Goal: Task Accomplishment & Management: Complete application form

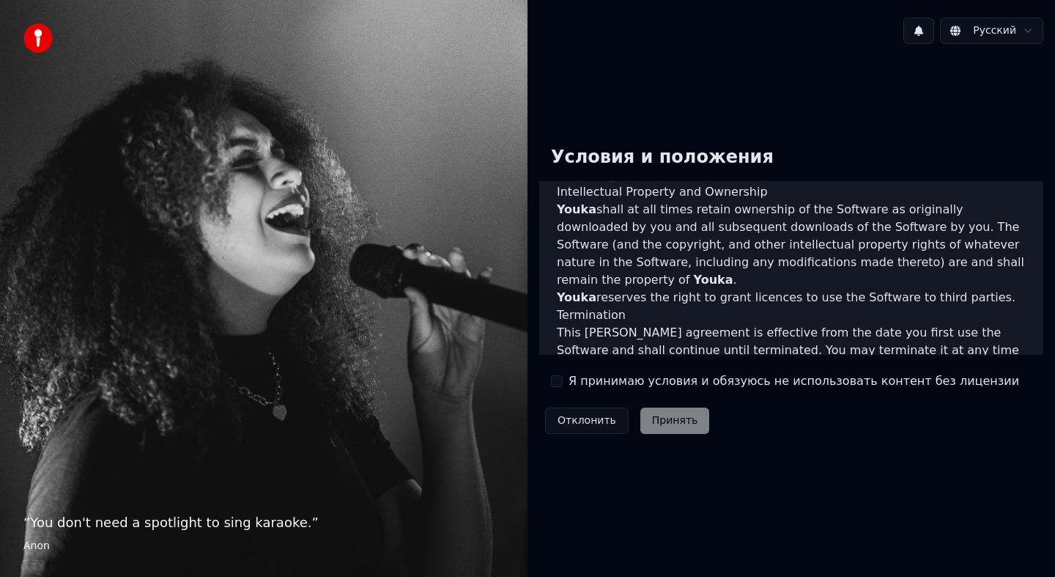
scroll to position [882, 0]
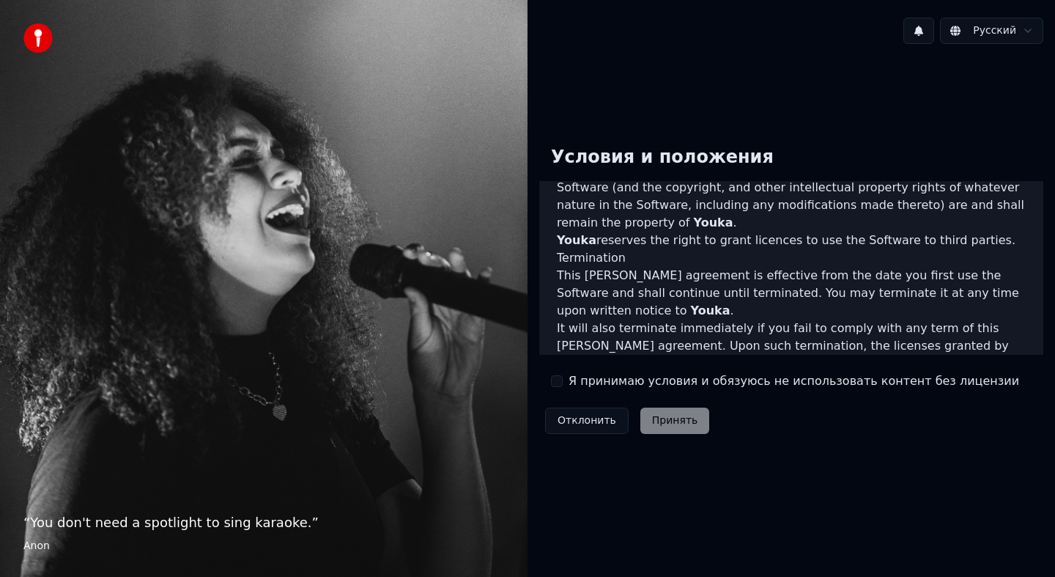
click at [556, 386] on button "Я принимаю условия и обязуюсь не использовать контент без лицензии" at bounding box center [557, 381] width 12 height 12
click at [675, 429] on button "Принять" at bounding box center [675, 420] width 70 height 26
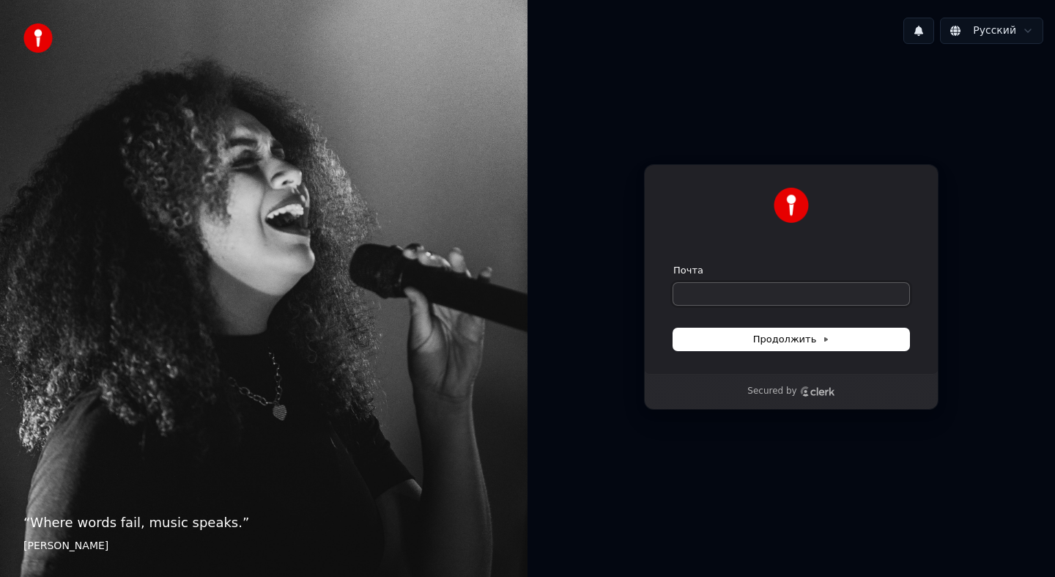
click at [750, 292] on input "Почта" at bounding box center [791, 294] width 236 height 22
click at [718, 293] on input "Почта" at bounding box center [791, 294] width 236 height 22
type input "*"
click at [773, 342] on span "Продолжить" at bounding box center [791, 339] width 77 height 13
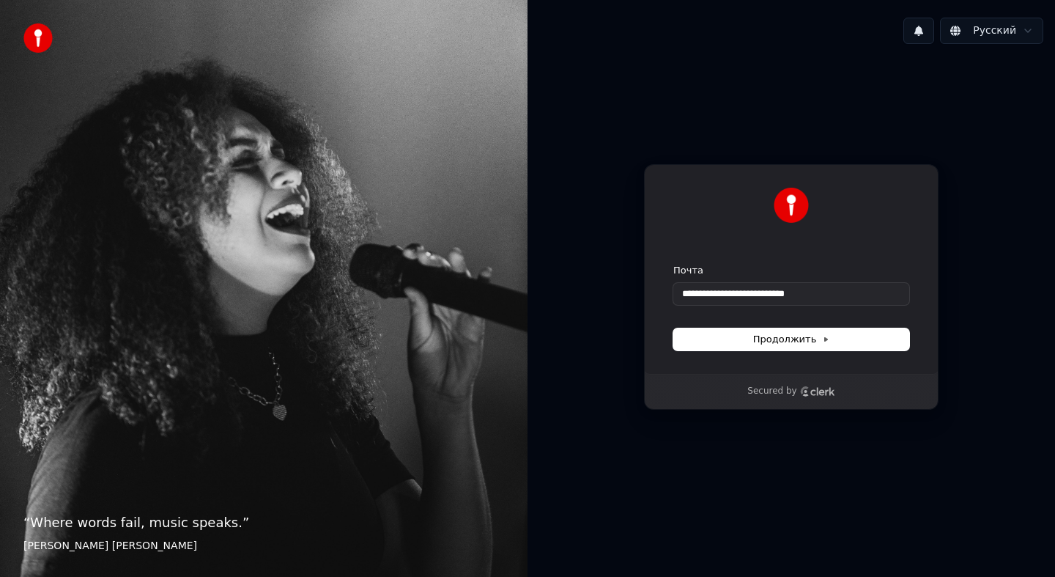
type input "**********"
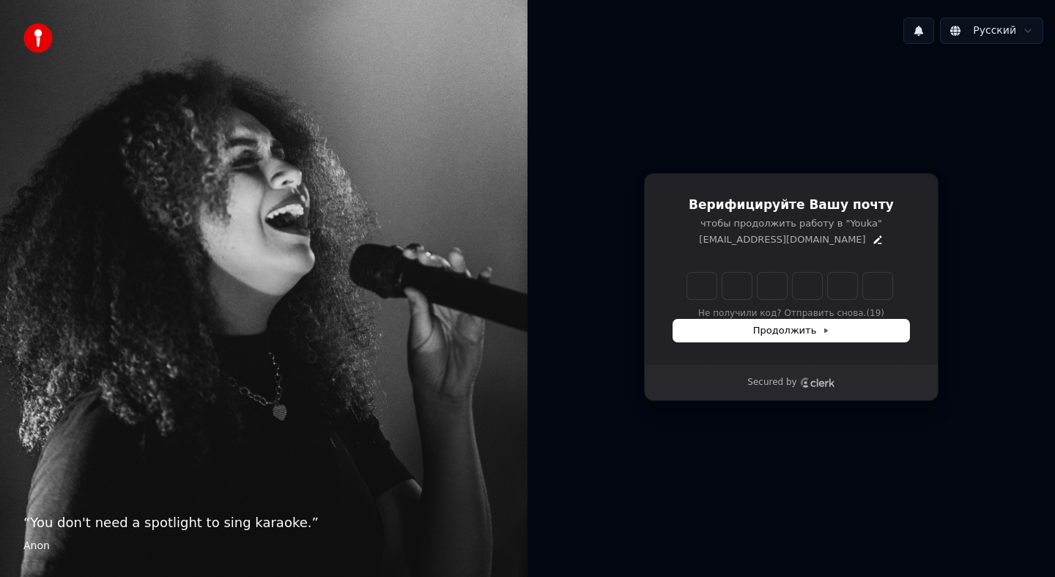
type input "*"
type input "**"
type input "*"
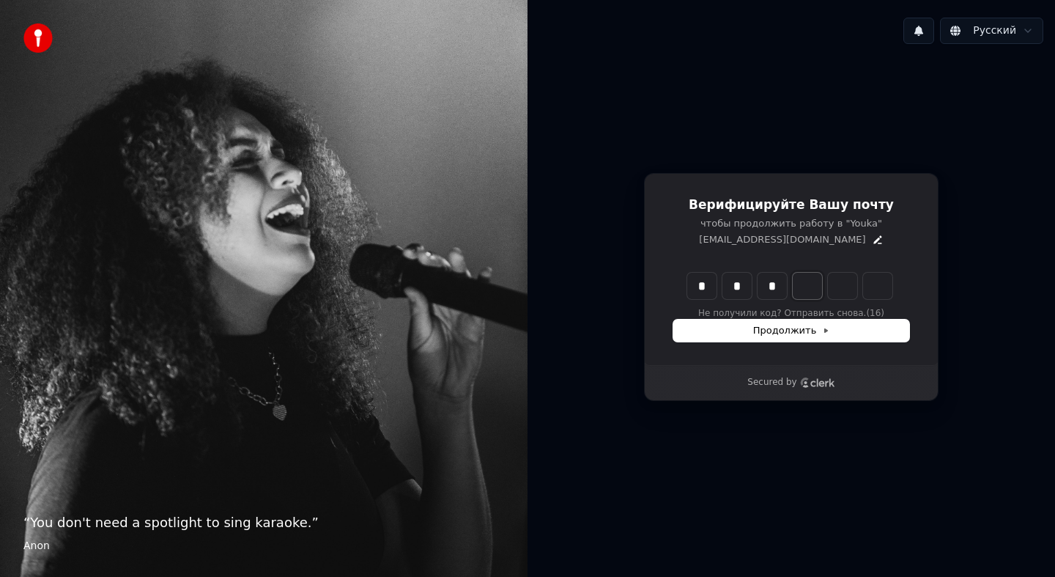
type input "***"
type input "*"
type input "****"
type input "*"
type input "******"
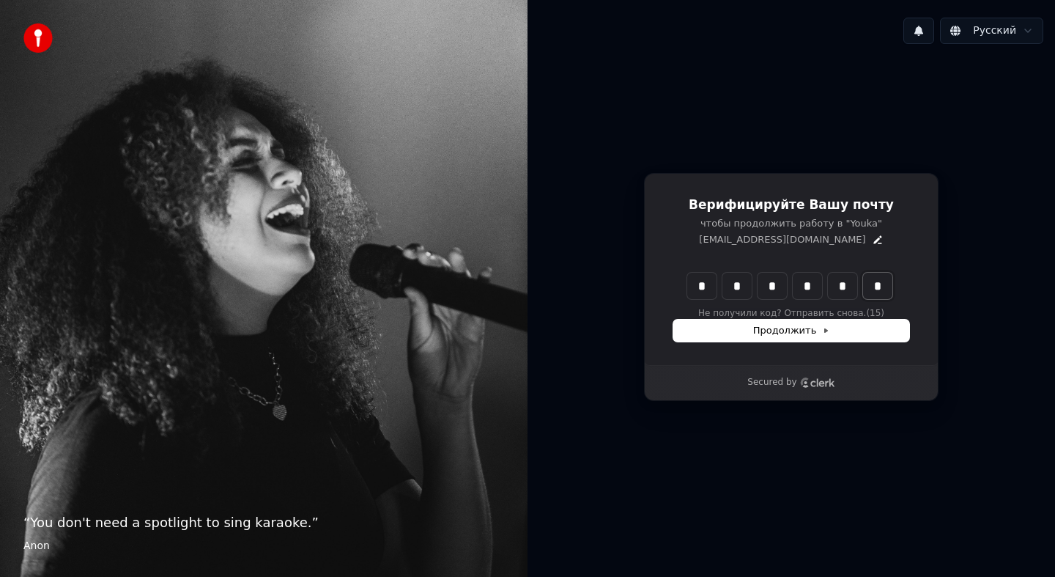
type input "*"
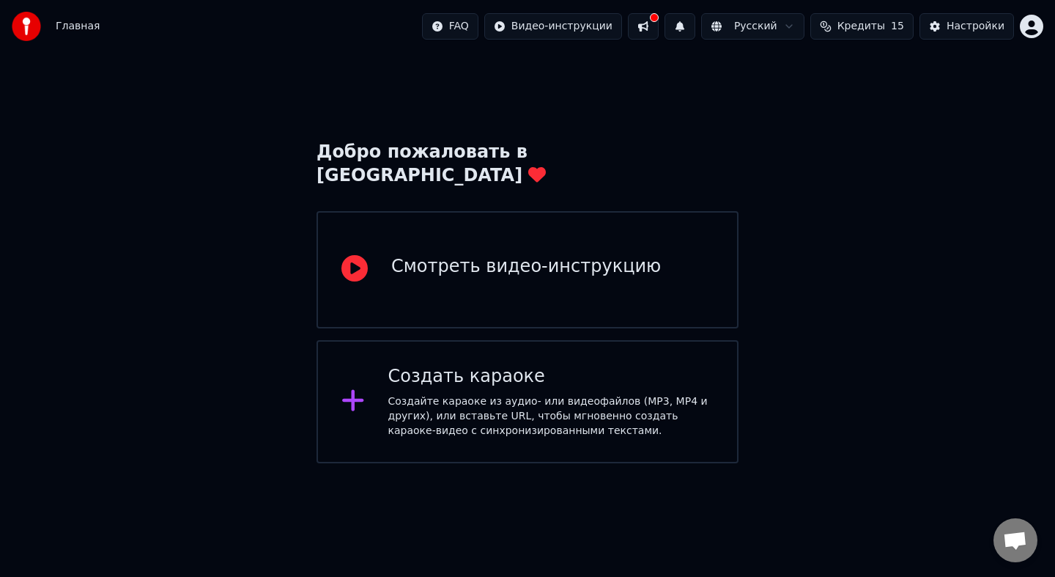
click at [509, 365] on div "Создать караоке" at bounding box center [551, 376] width 326 height 23
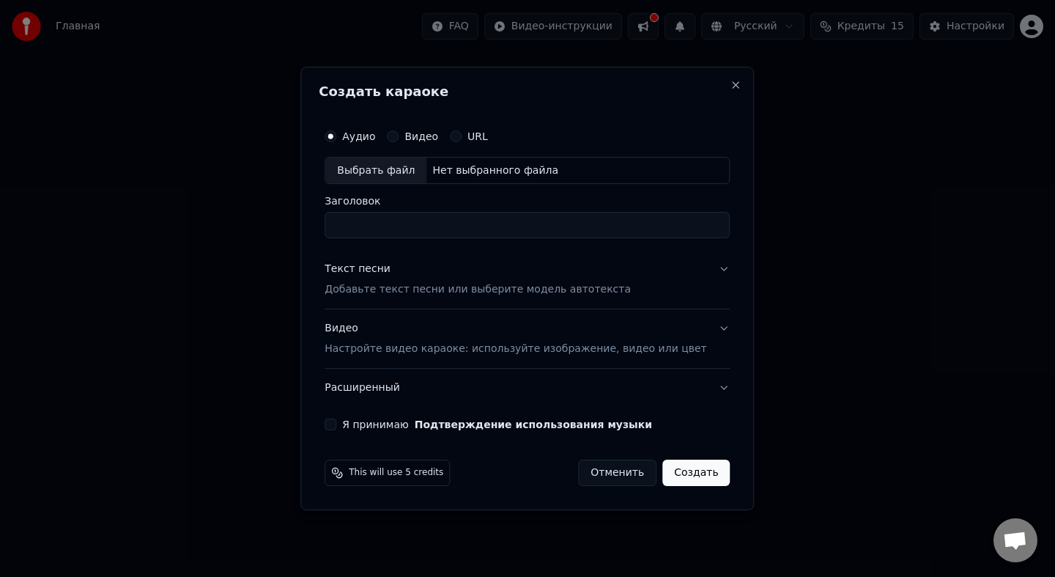
click at [411, 169] on div "Выбрать файл" at bounding box center [375, 171] width 101 height 26
type input "**********"
click at [706, 273] on button "Текст песни Добавьте текст песни или выберите модель автотекста" at bounding box center [527, 280] width 405 height 59
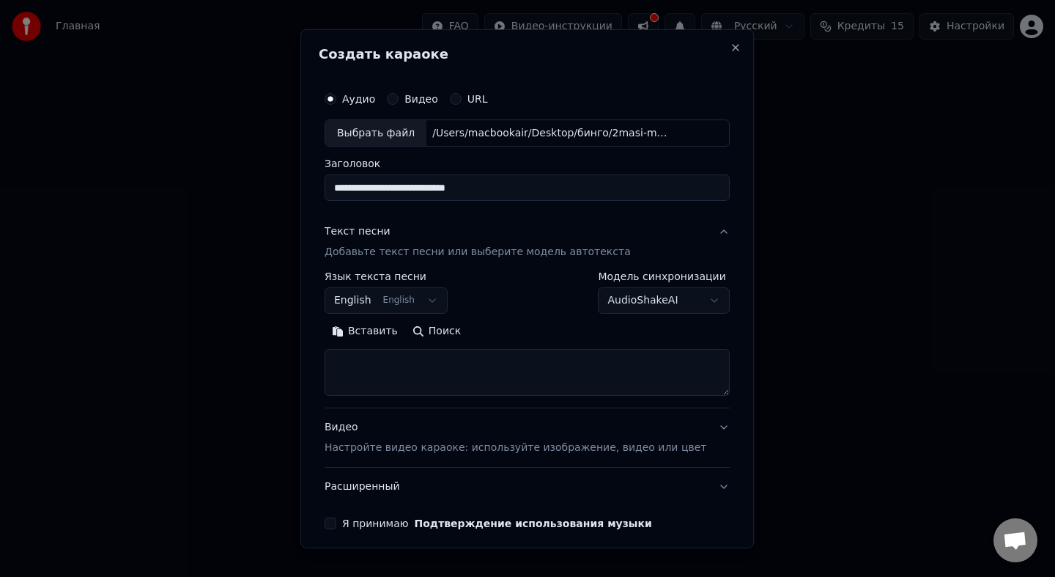
click at [434, 302] on button "English English" at bounding box center [386, 300] width 123 height 26
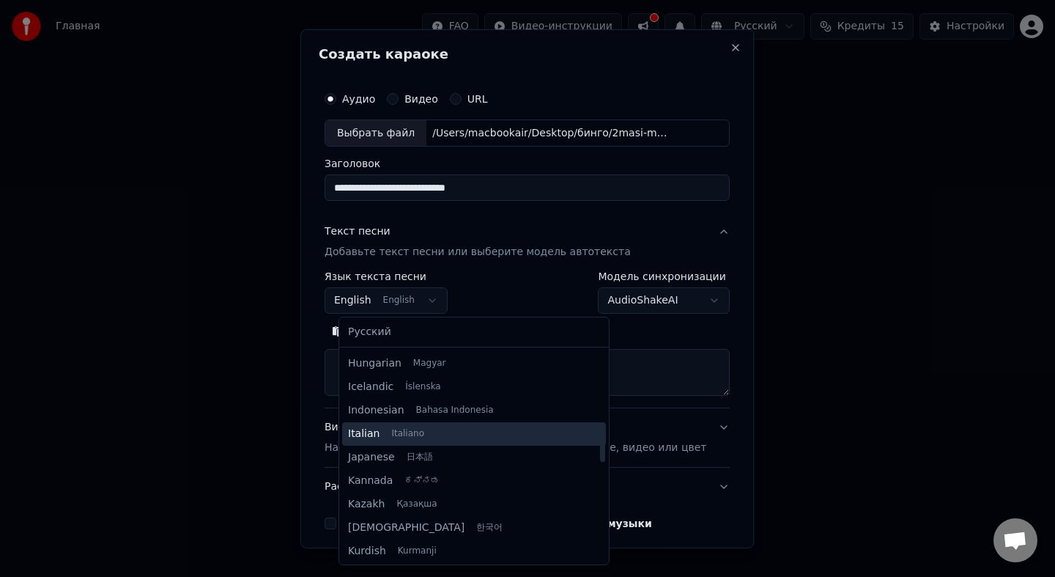
scroll to position [578, 0]
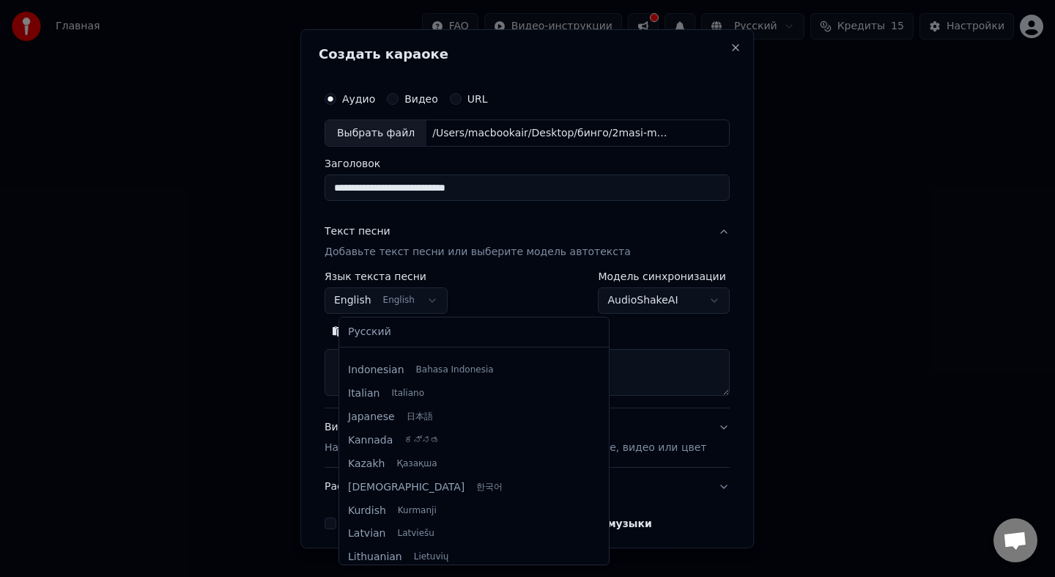
select select "**"
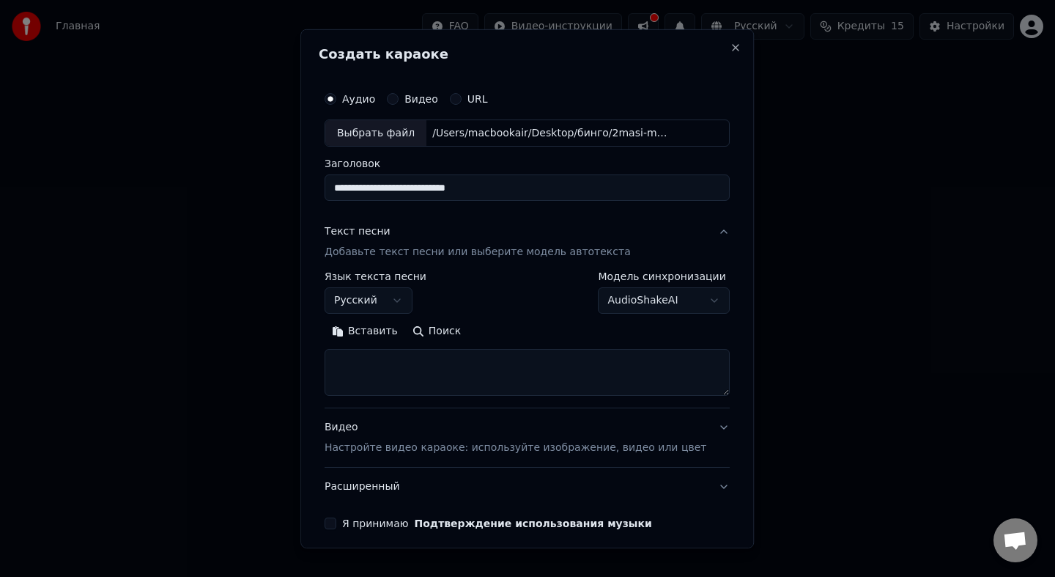
click at [690, 301] on button "AudioShakeAI" at bounding box center [665, 300] width 132 height 26
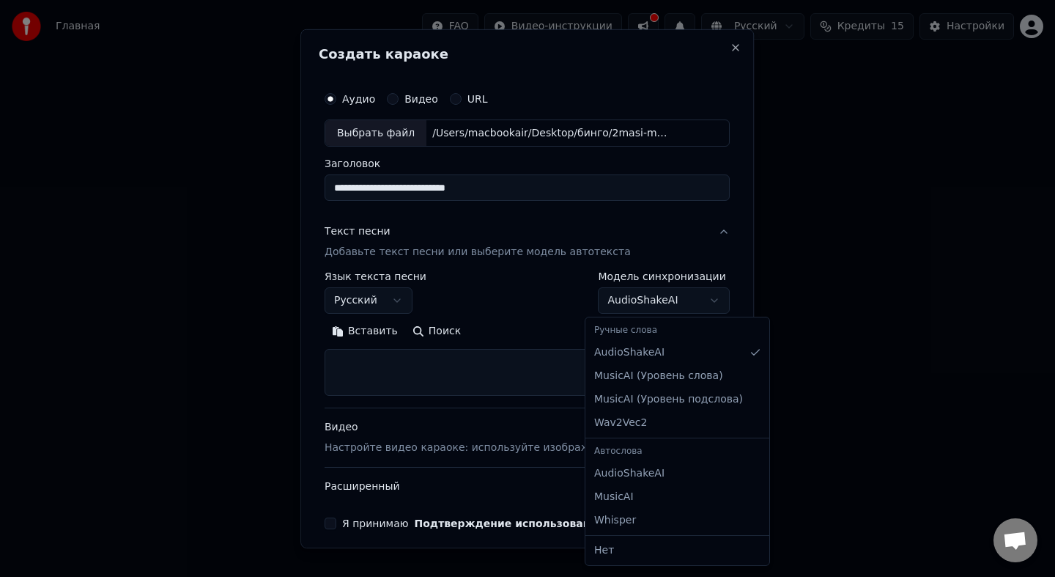
click at [690, 301] on div at bounding box center [527, 288] width 1055 height 577
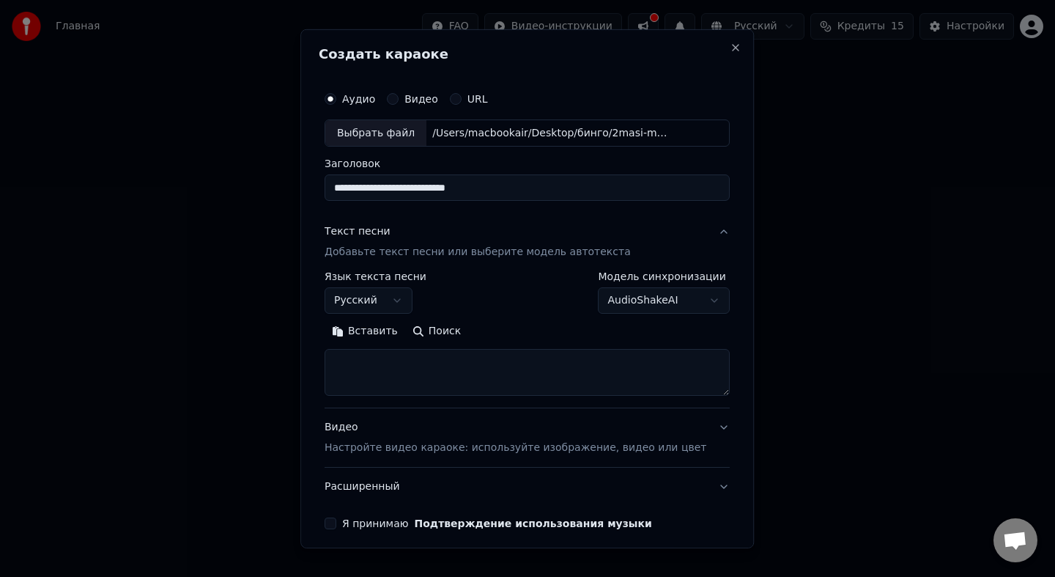
click at [369, 325] on button "Вставить" at bounding box center [365, 331] width 81 height 23
type textarea "**********"
click at [415, 332] on button "Очистить" at bounding box center [429, 331] width 82 height 23
click at [446, 252] on p "Добавьте текст песни или выберите модель автотекста" at bounding box center [478, 252] width 306 height 15
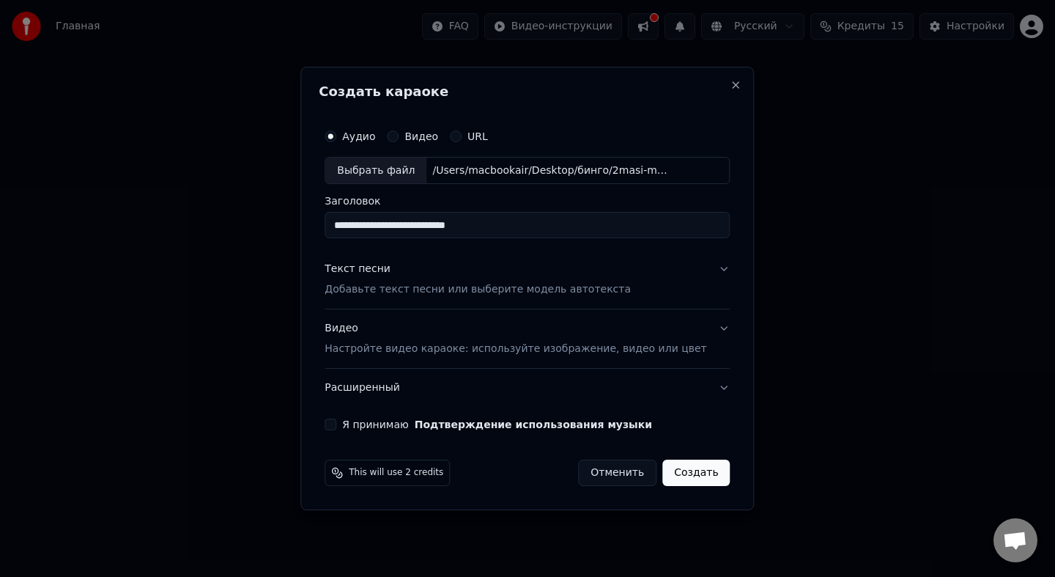
click at [445, 289] on p "Добавьте текст песни или выберите модель автотекста" at bounding box center [478, 290] width 306 height 15
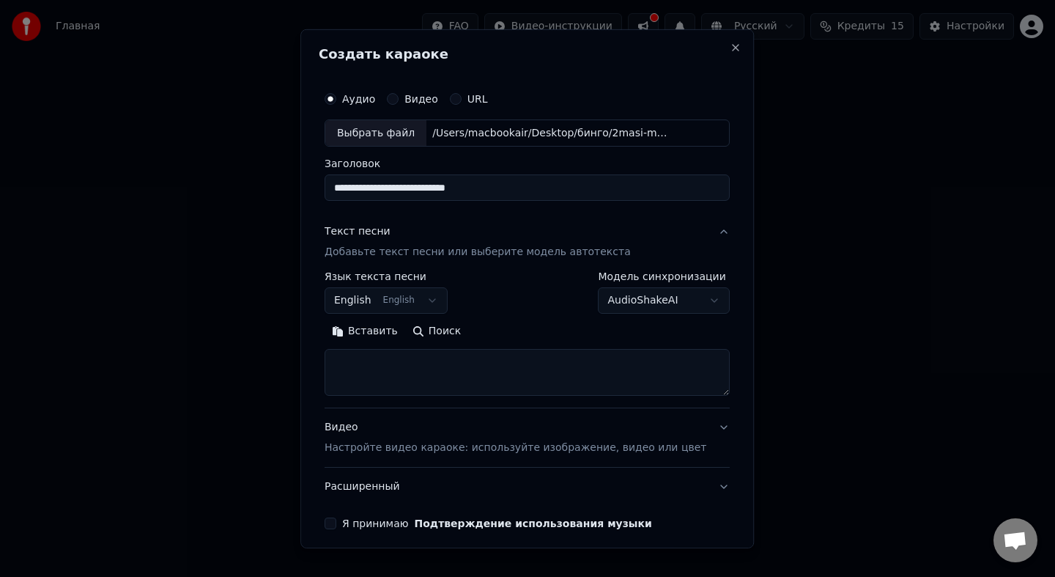
click at [414, 301] on button "English English" at bounding box center [386, 300] width 123 height 26
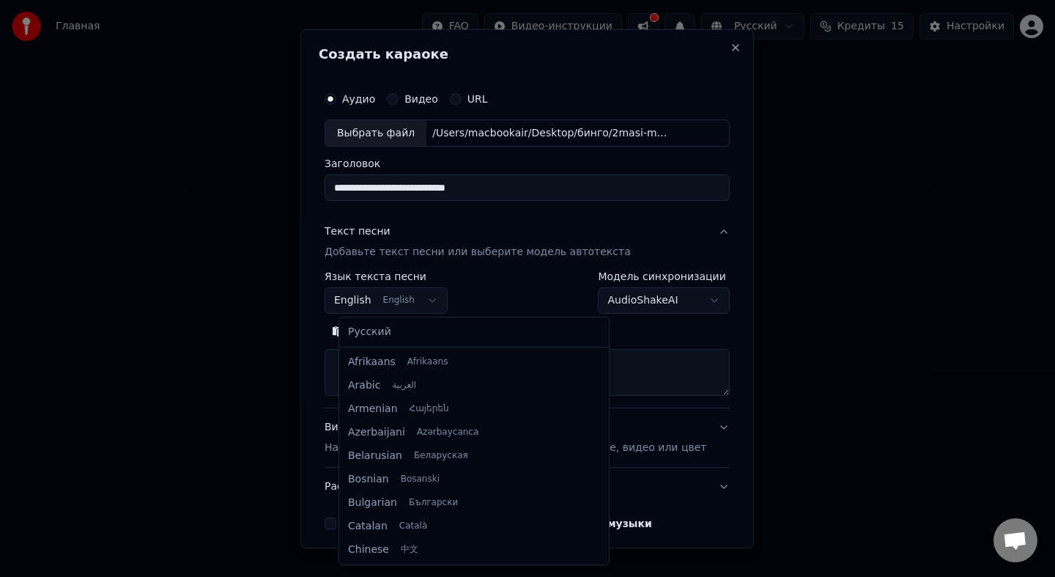
scroll to position [117, 0]
select select "**"
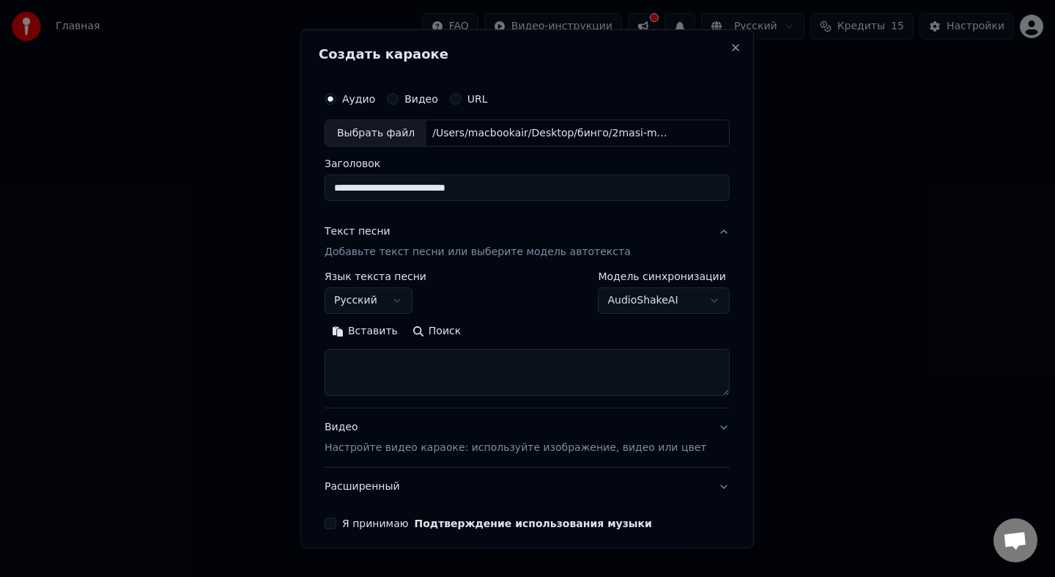
click at [652, 306] on button "AudioShakeAI" at bounding box center [665, 300] width 132 height 26
click at [654, 307] on button "MusicAI ( Уровень слова )" at bounding box center [648, 300] width 166 height 26
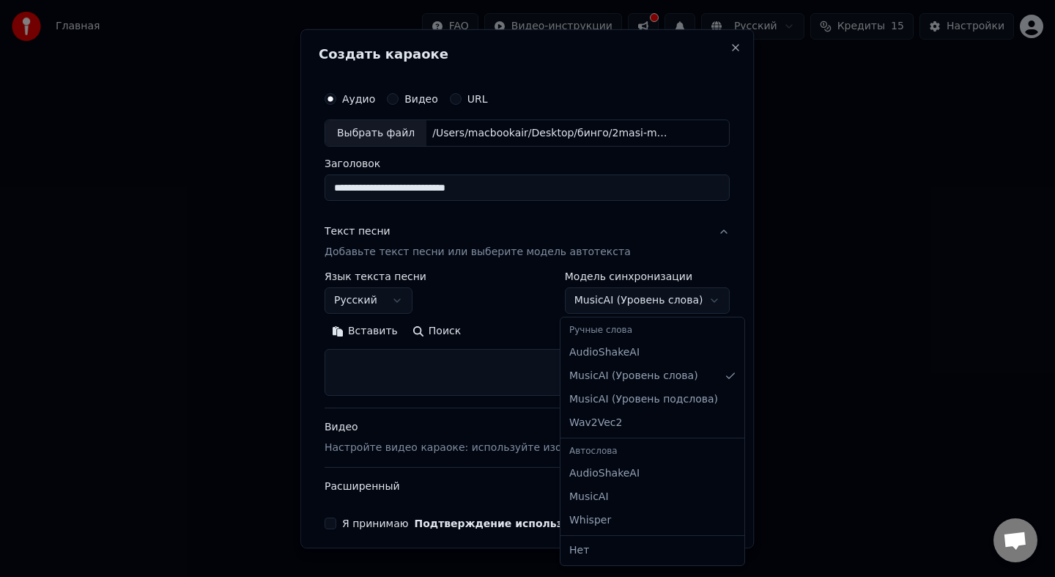
select select "**********"
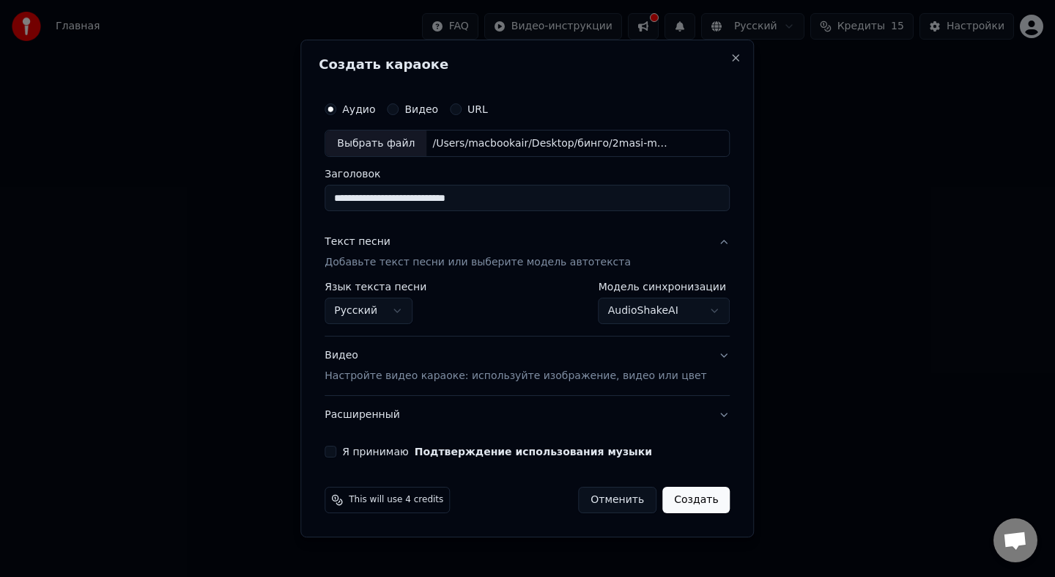
click at [662, 375] on p "Настройте видео караоке: используйте изображение, видео или цвет" at bounding box center [516, 376] width 382 height 15
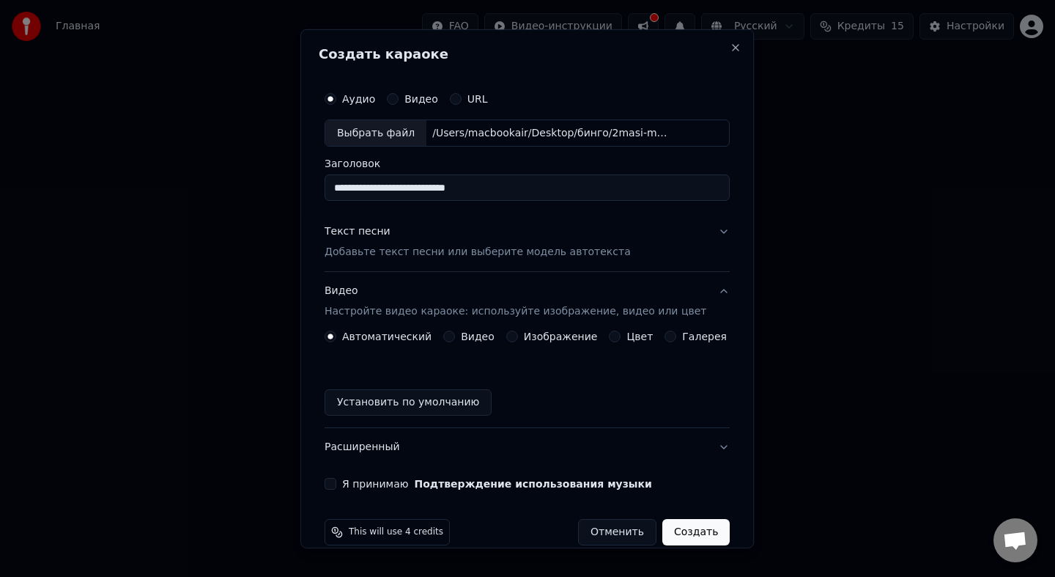
click at [615, 341] on button "Цвет" at bounding box center [616, 337] width 12 height 12
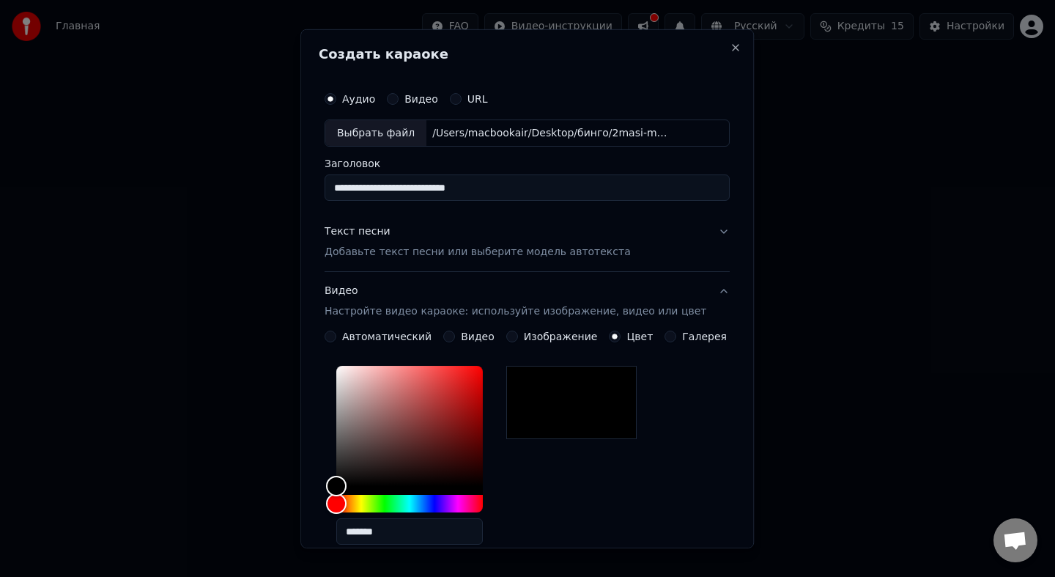
click at [570, 399] on div at bounding box center [571, 402] width 130 height 73
click at [533, 514] on div "*******" at bounding box center [527, 458] width 405 height 196
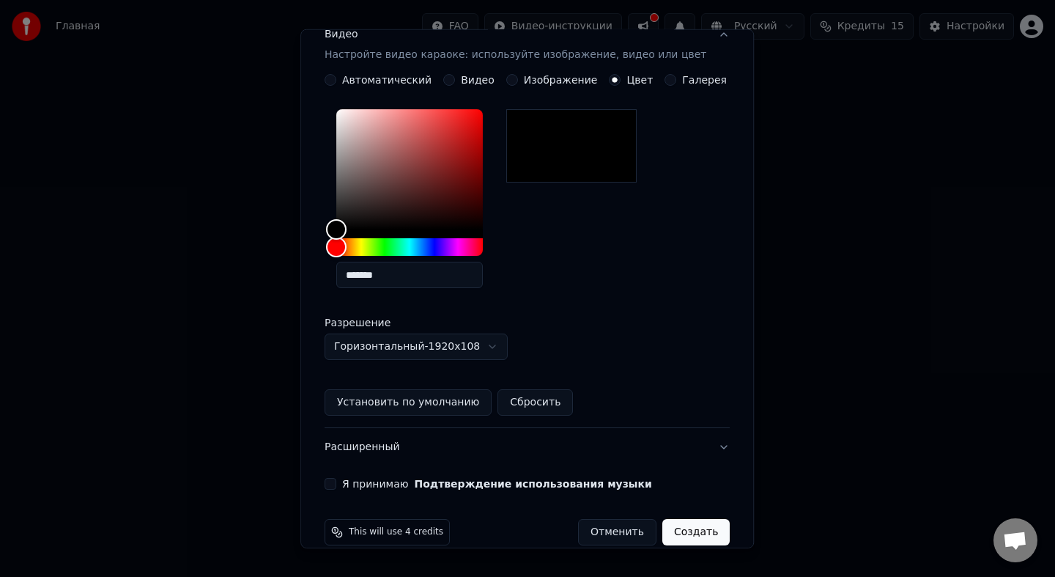
scroll to position [278, 0]
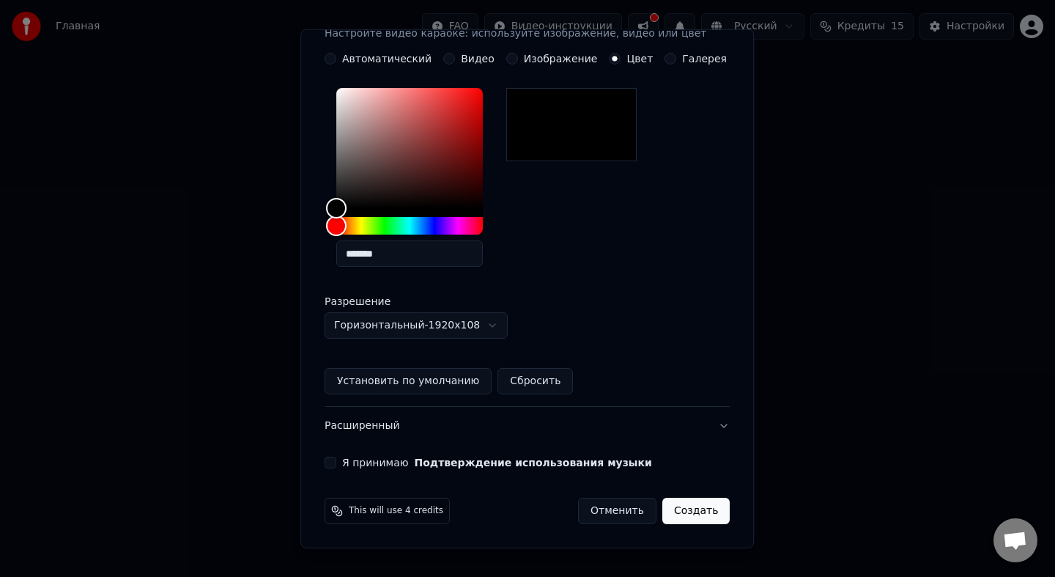
click at [392, 378] on button "Установить по умолчанию" at bounding box center [408, 381] width 167 height 26
click at [336, 465] on button "Я принимаю Подтверждение использования музыки" at bounding box center [331, 463] width 12 height 12
click at [679, 516] on button "Создать" at bounding box center [695, 511] width 67 height 26
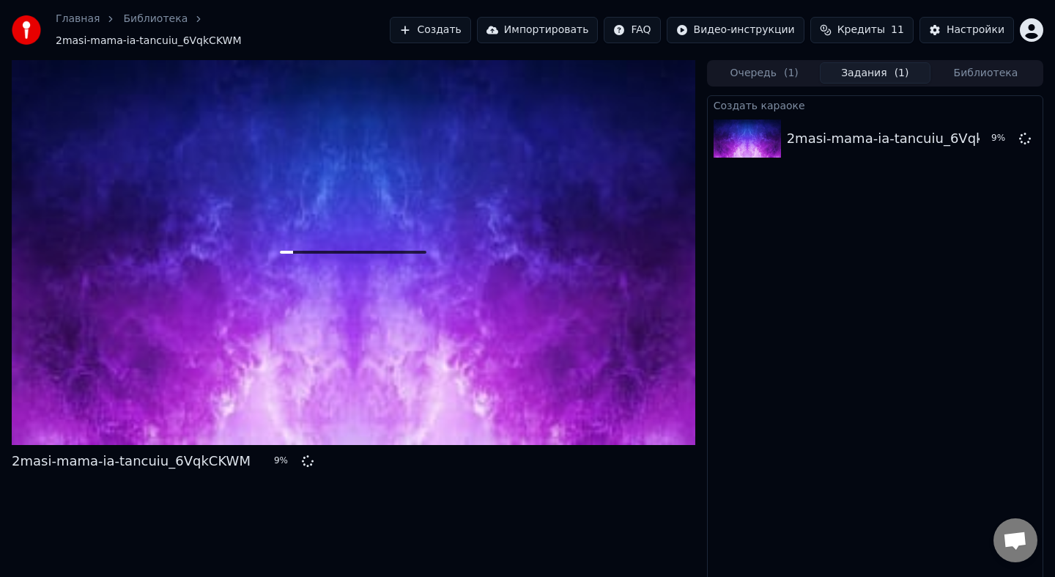
scroll to position [1, 0]
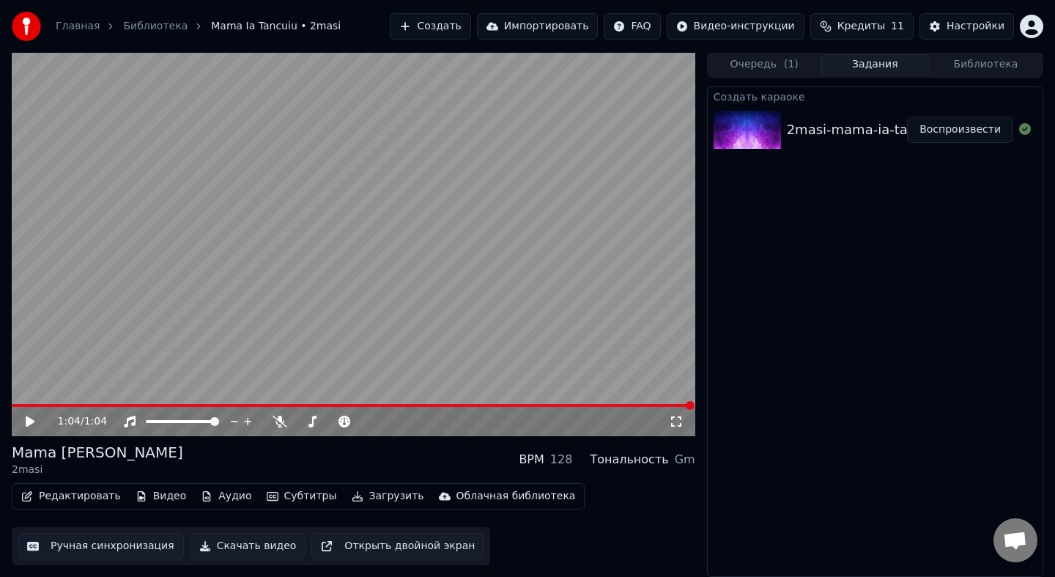
click at [30, 401] on video at bounding box center [354, 243] width 684 height 385
click at [19, 407] on div "0:04 / 1:04" at bounding box center [354, 421] width 684 height 29
click at [12, 407] on span at bounding box center [16, 405] width 9 height 9
click at [28, 423] on icon at bounding box center [29, 421] width 7 height 9
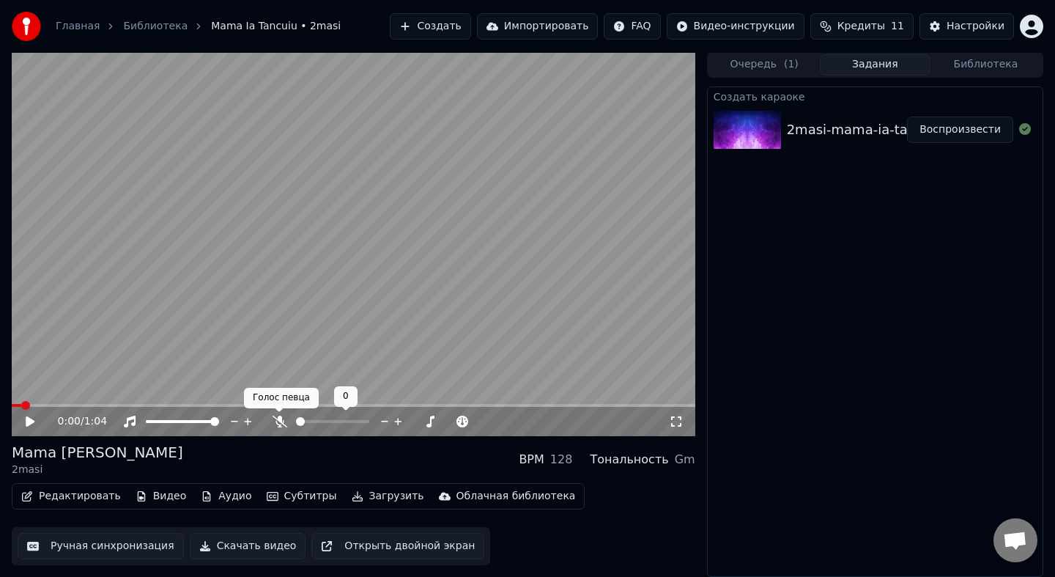
click at [281, 421] on icon at bounding box center [280, 422] width 15 height 12
click at [33, 421] on icon at bounding box center [30, 421] width 9 height 10
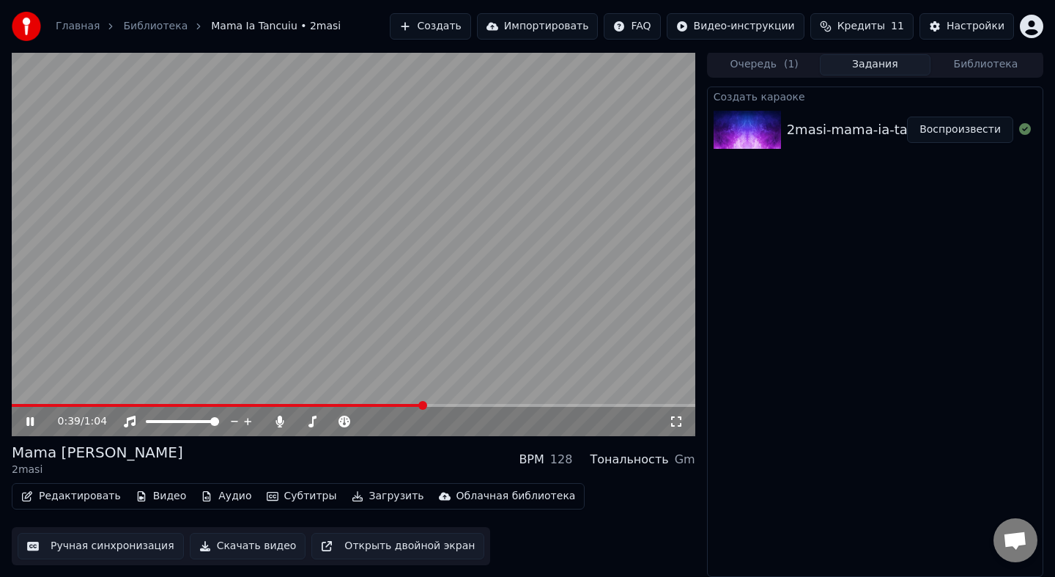
click at [471, 407] on div "0:39 / 1:04" at bounding box center [354, 421] width 684 height 29
click at [860, 26] on span "Кредиты" at bounding box center [862, 26] width 48 height 15
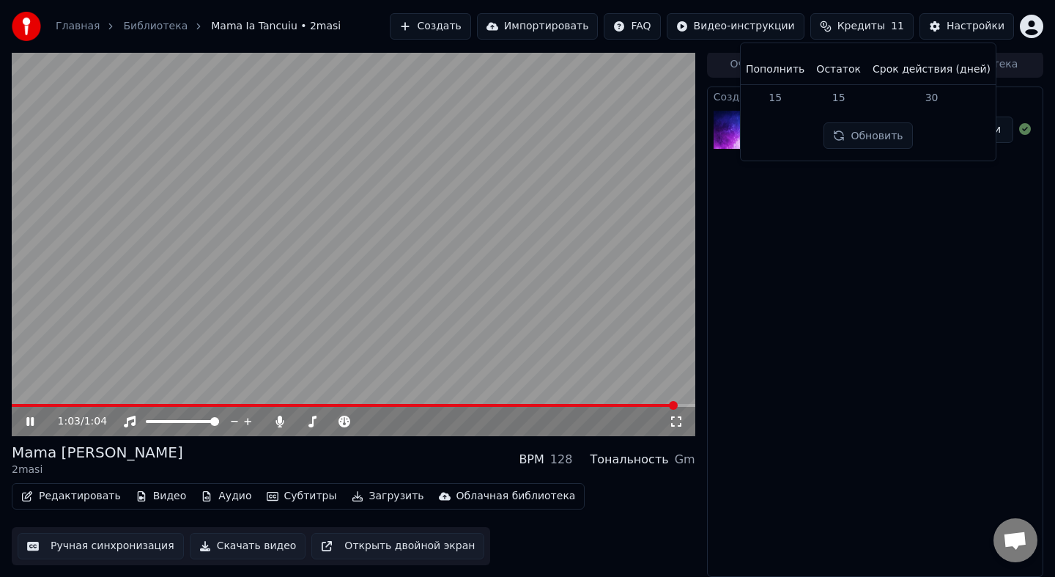
click at [227, 545] on button "Скачать видео" at bounding box center [248, 546] width 117 height 26
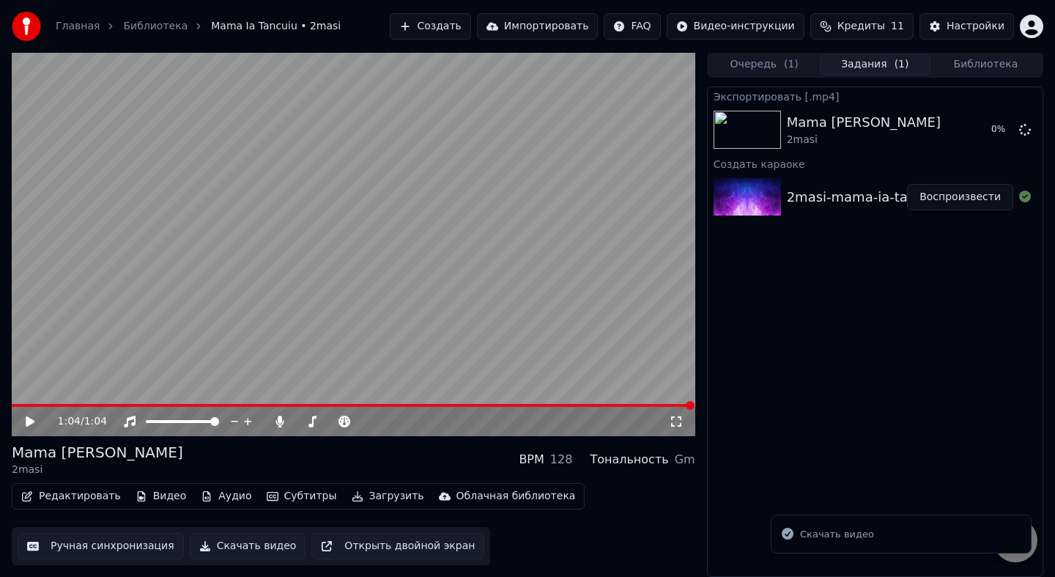
click at [849, 540] on div "Скачать видео" at bounding box center [837, 534] width 74 height 15
click at [804, 532] on div "Скачать видео" at bounding box center [837, 534] width 74 height 15
click at [217, 550] on button "Скачать видео" at bounding box center [248, 546] width 117 height 26
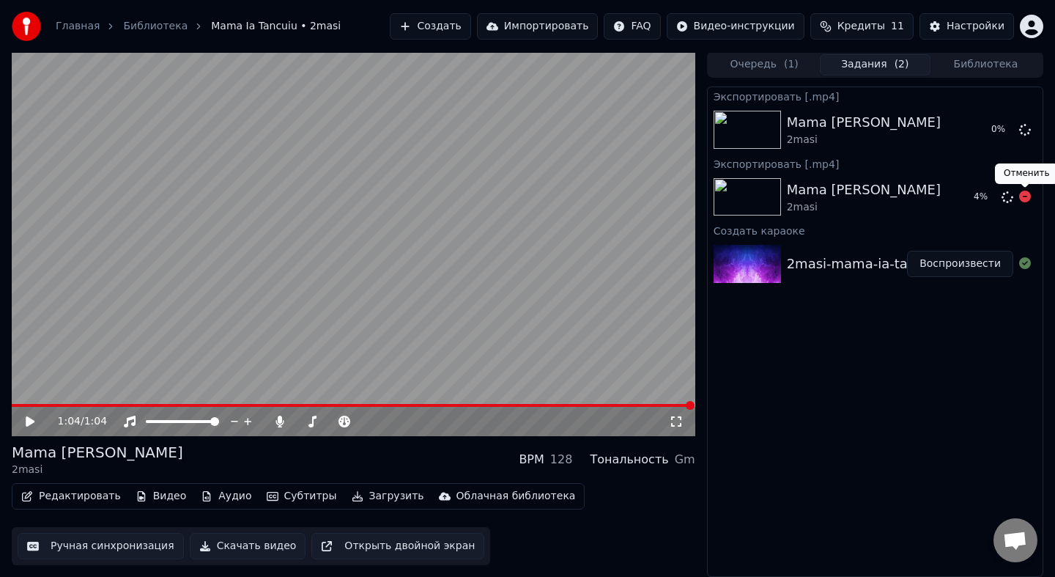
click at [1026, 196] on icon at bounding box center [1025, 197] width 12 height 12
click at [1025, 198] on icon at bounding box center [1025, 197] width 12 height 12
click at [151, 404] on span at bounding box center [353, 405] width 683 height 3
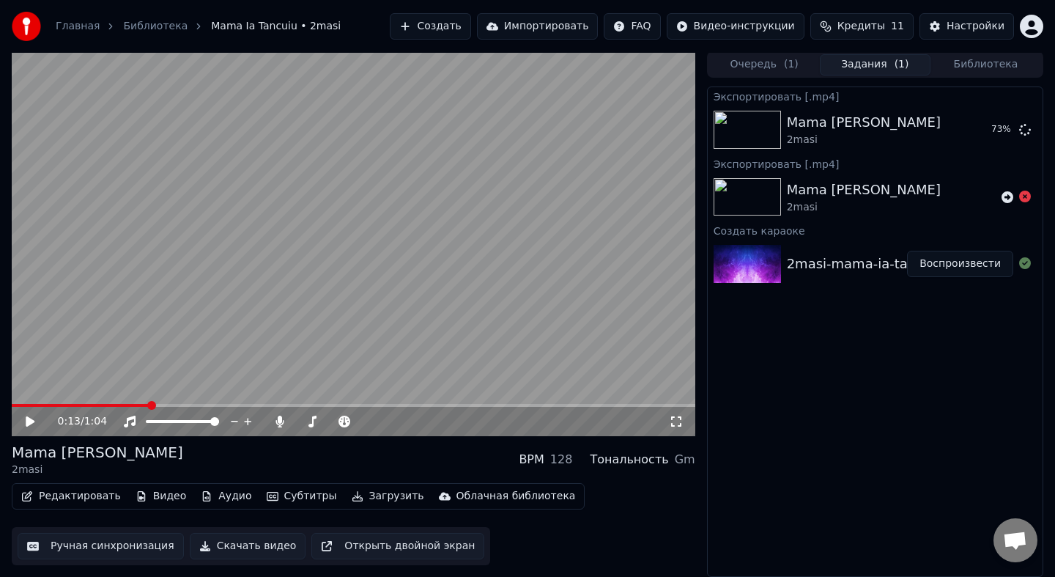
click at [33, 422] on icon at bounding box center [30, 421] width 9 height 10
click at [29, 425] on icon at bounding box center [40, 422] width 34 height 12
click at [970, 130] on button "Показать" at bounding box center [975, 130] width 75 height 26
click at [443, 28] on button "Создать" at bounding box center [430, 26] width 81 height 26
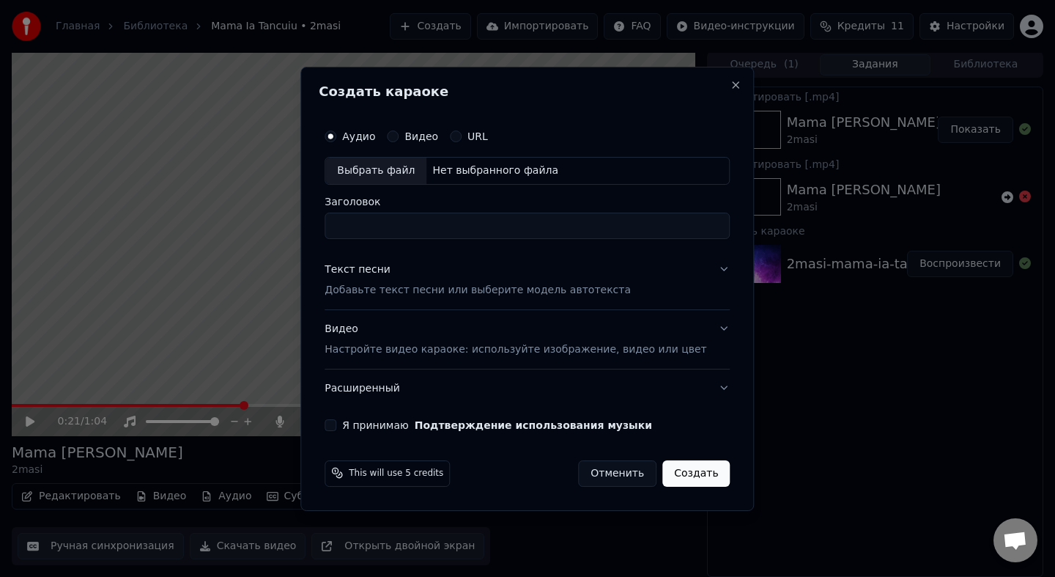
click at [480, 170] on div "Нет выбранного файла" at bounding box center [496, 170] width 138 height 15
type input "**********"
click at [446, 291] on p "Добавьте текст песни или выберите модель автотекста" at bounding box center [478, 290] width 306 height 15
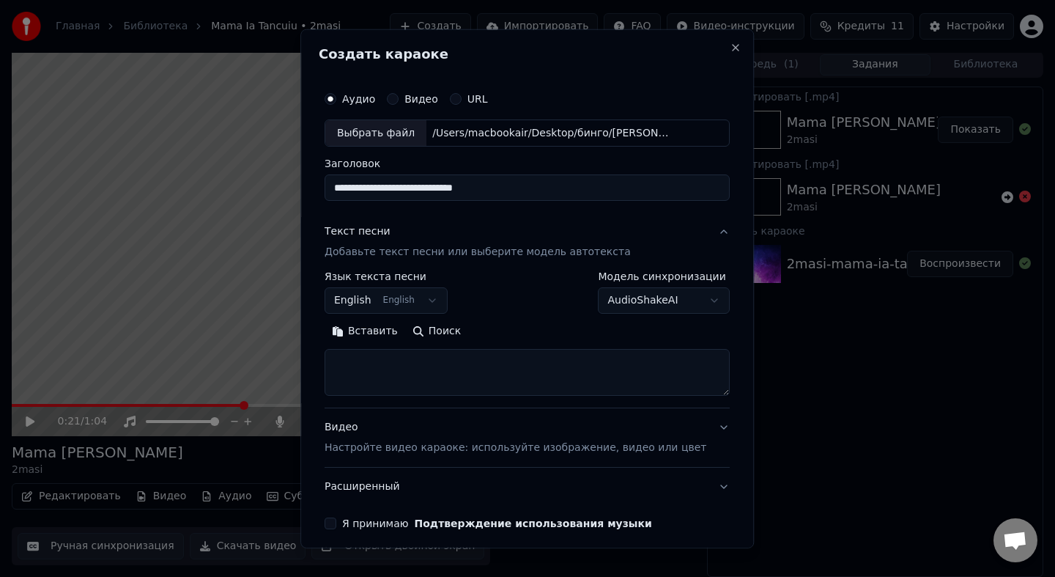
click at [432, 306] on button "English English" at bounding box center [386, 300] width 123 height 26
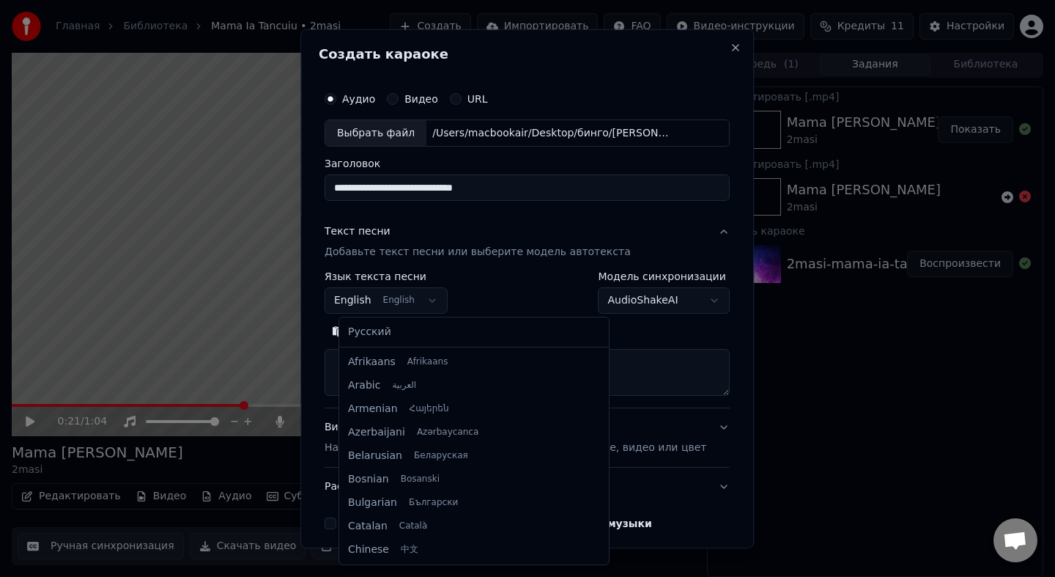
scroll to position [117, 0]
select select "**"
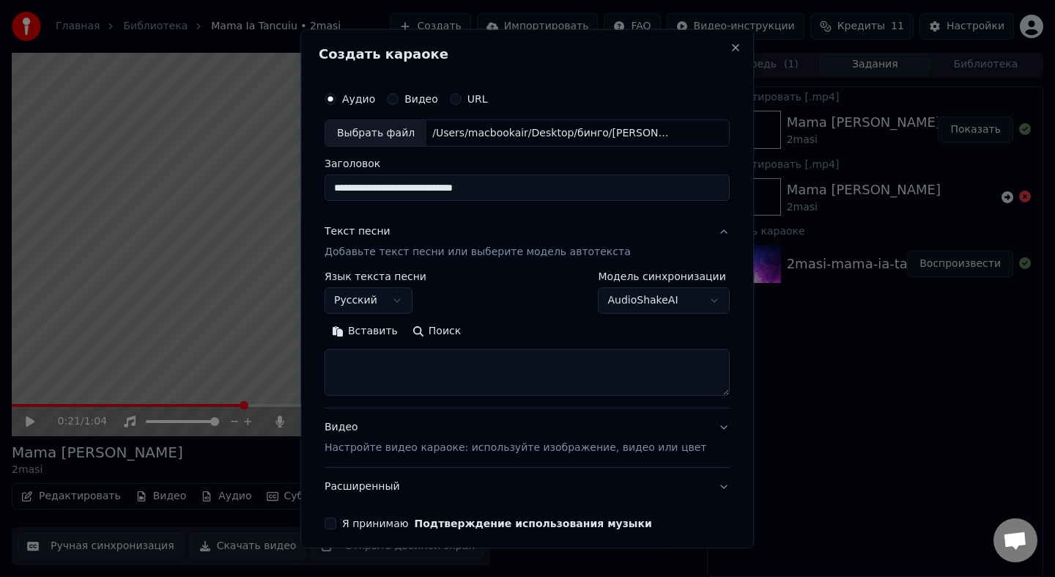
click at [656, 295] on button "AudioShakeAI" at bounding box center [665, 300] width 132 height 26
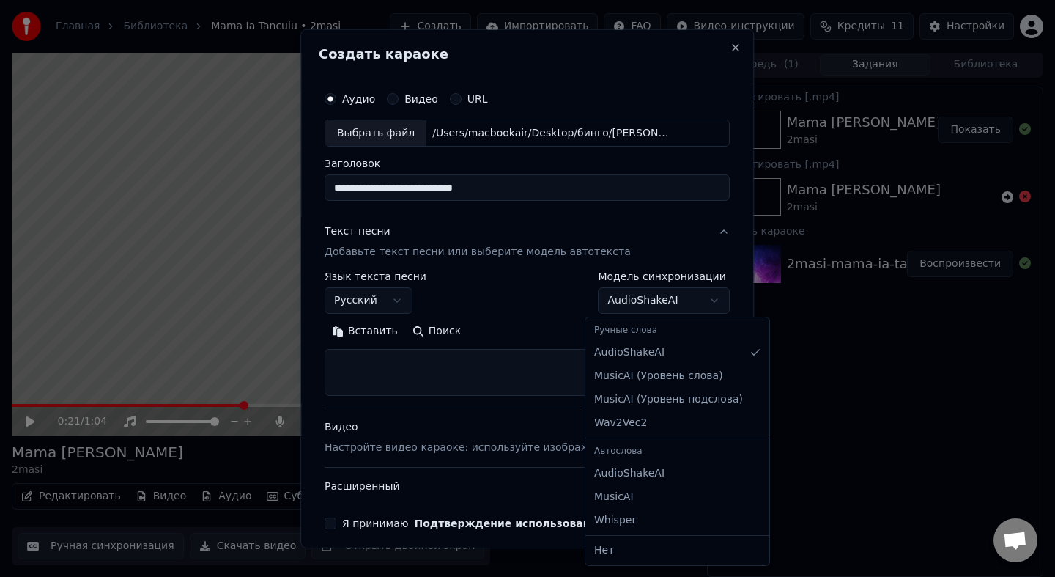
select select "**********"
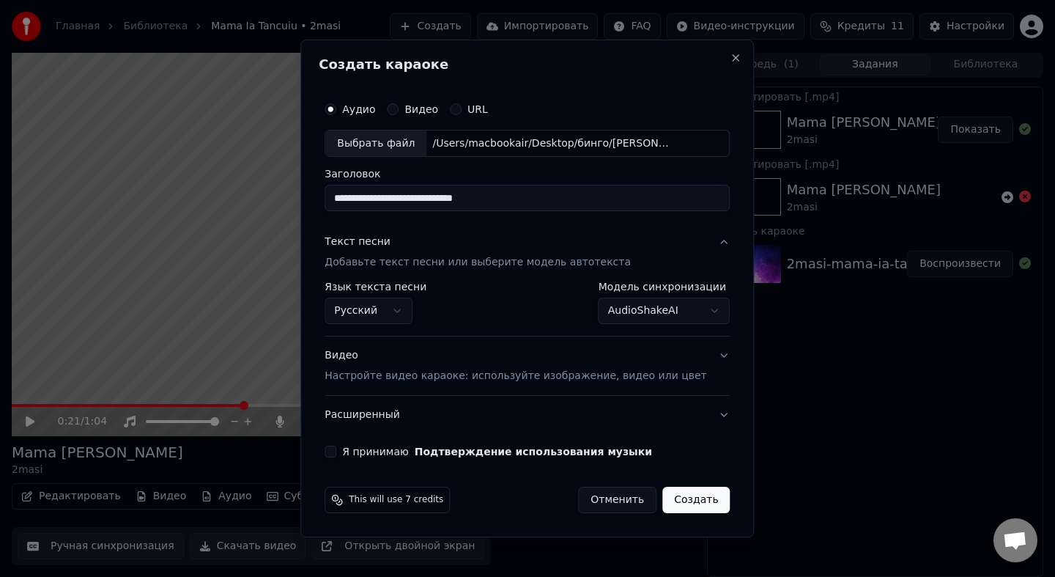
click at [536, 383] on p "Настройте видео караоке: используйте изображение, видео или цвет" at bounding box center [516, 376] width 382 height 15
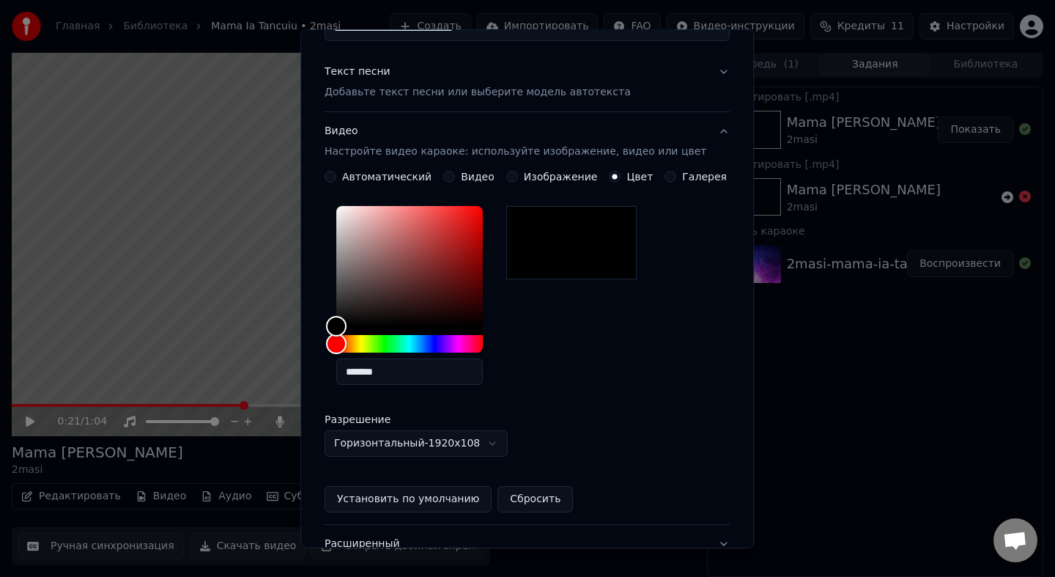
scroll to position [161, 0]
click at [421, 498] on button "Установить по умолчанию" at bounding box center [408, 497] width 167 height 26
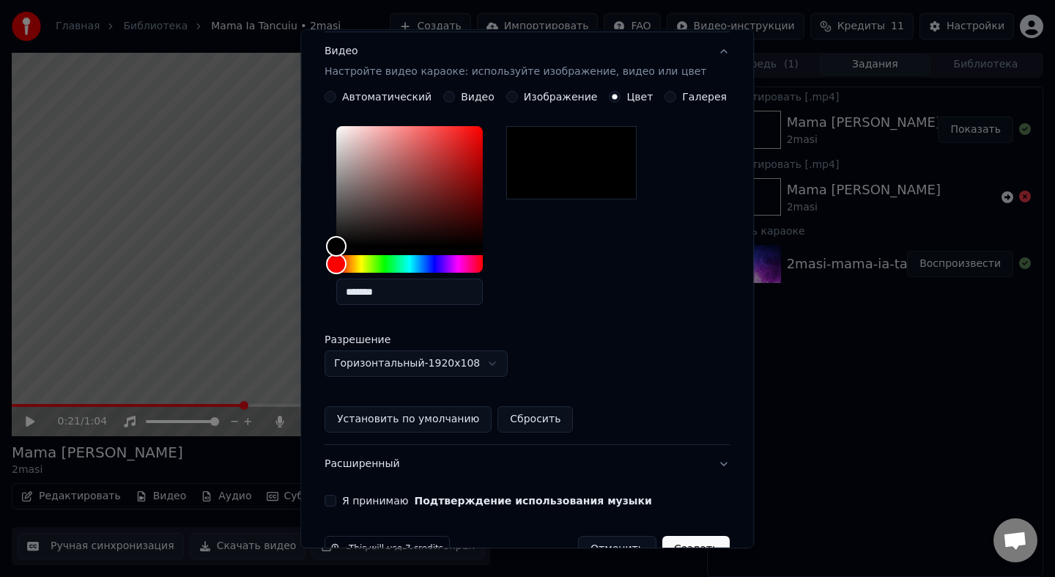
scroll to position [278, 0]
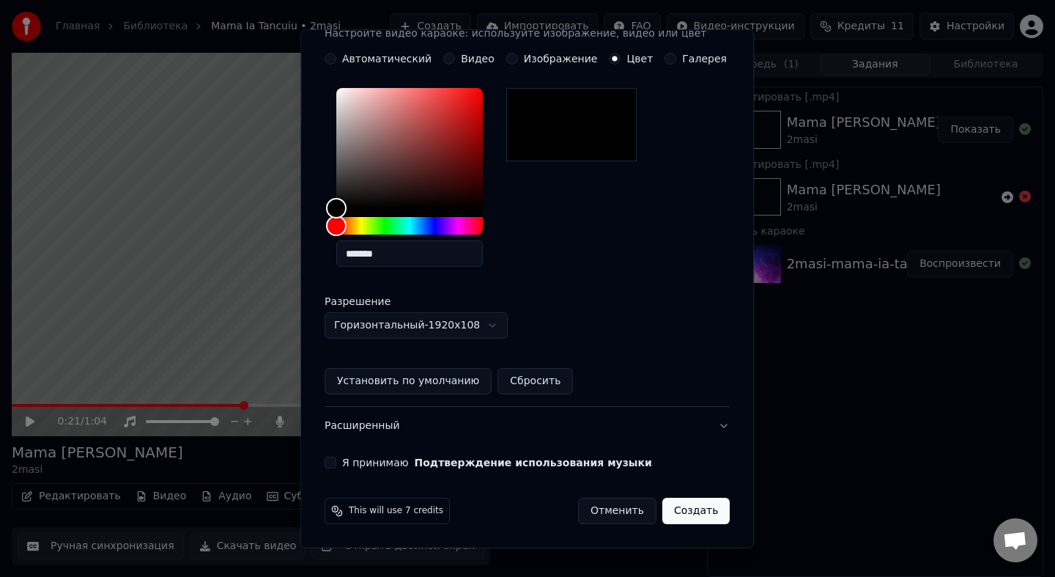
click at [336, 464] on button "Я принимаю Подтверждение использования музыки" at bounding box center [331, 463] width 12 height 12
click at [667, 514] on button "Создать" at bounding box center [695, 511] width 67 height 26
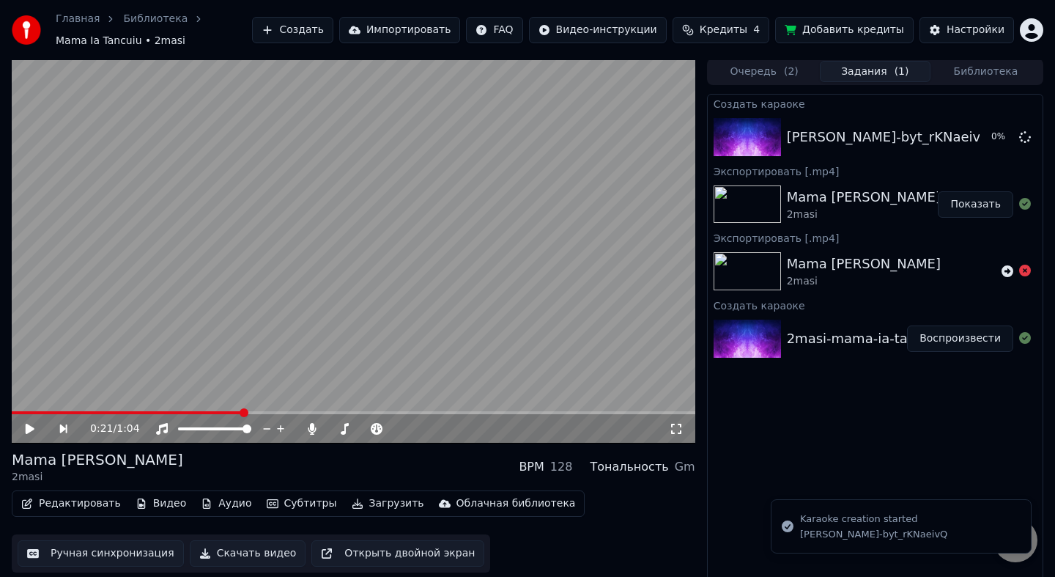
scroll to position [9, 0]
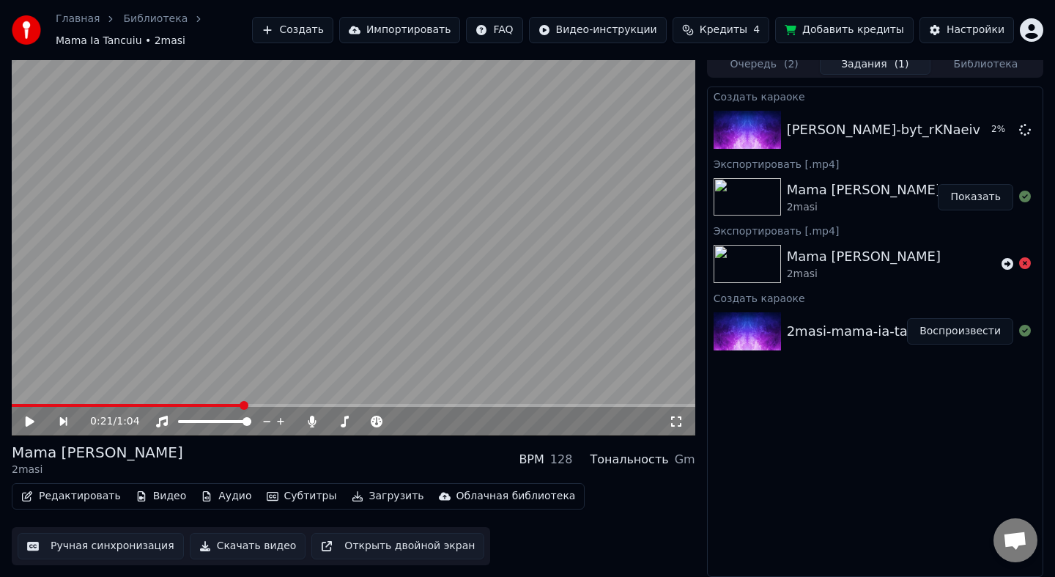
click at [834, 33] on button "Добавить кредиты" at bounding box center [844, 30] width 139 height 26
